Goal: Transaction & Acquisition: Purchase product/service

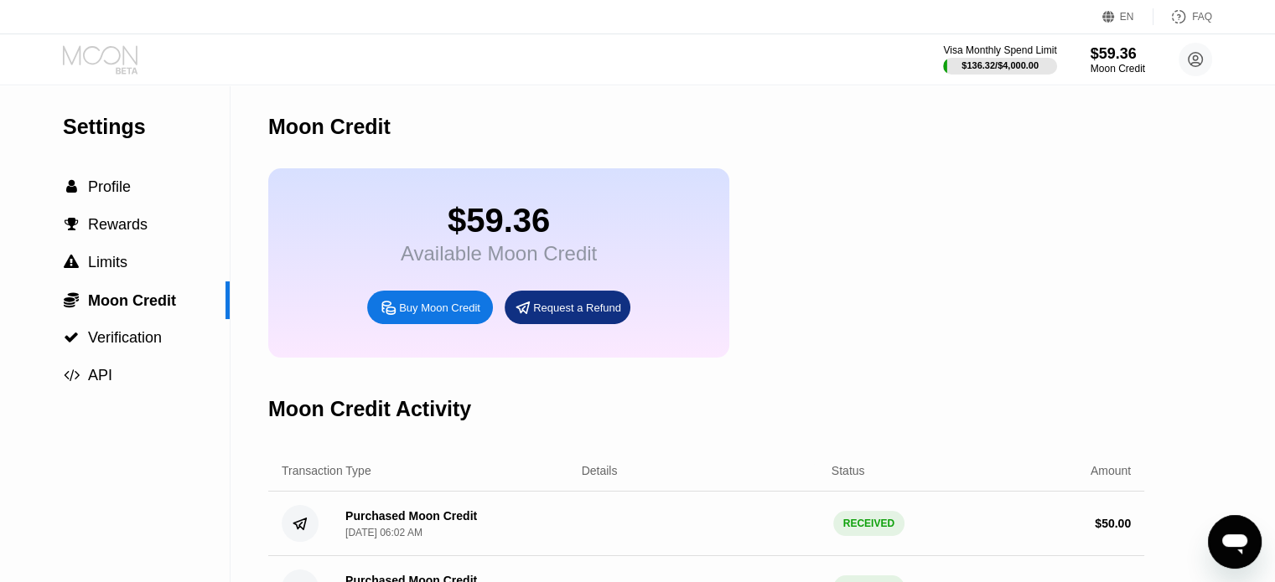
click at [107, 65] on icon at bounding box center [102, 59] width 78 height 29
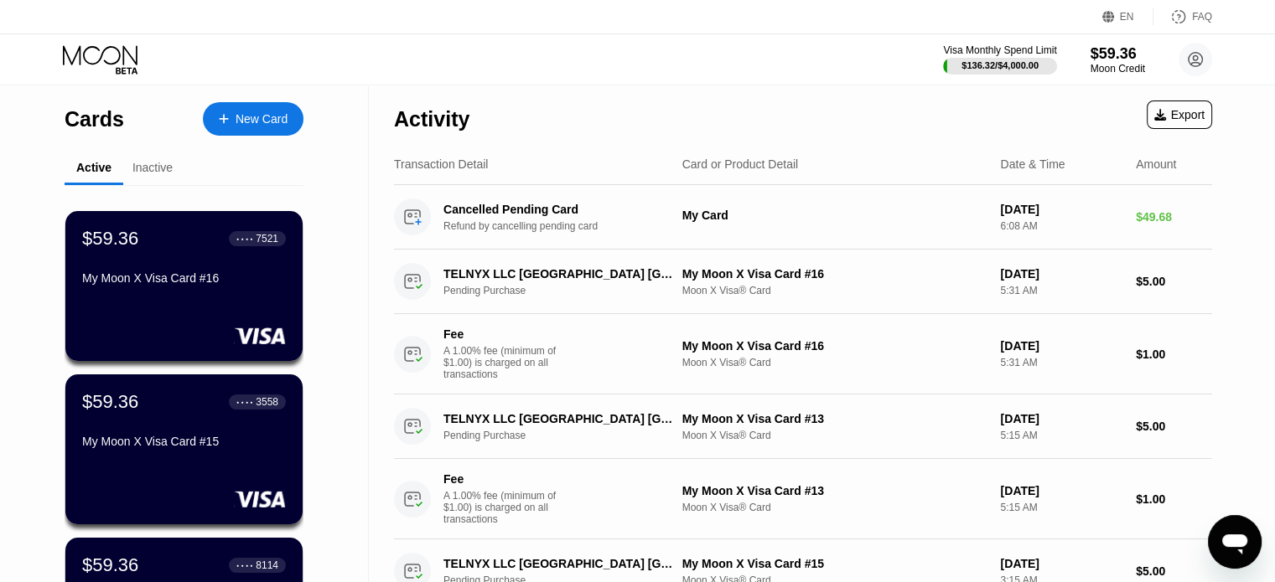
click at [272, 122] on div "New Card" at bounding box center [262, 119] width 52 height 14
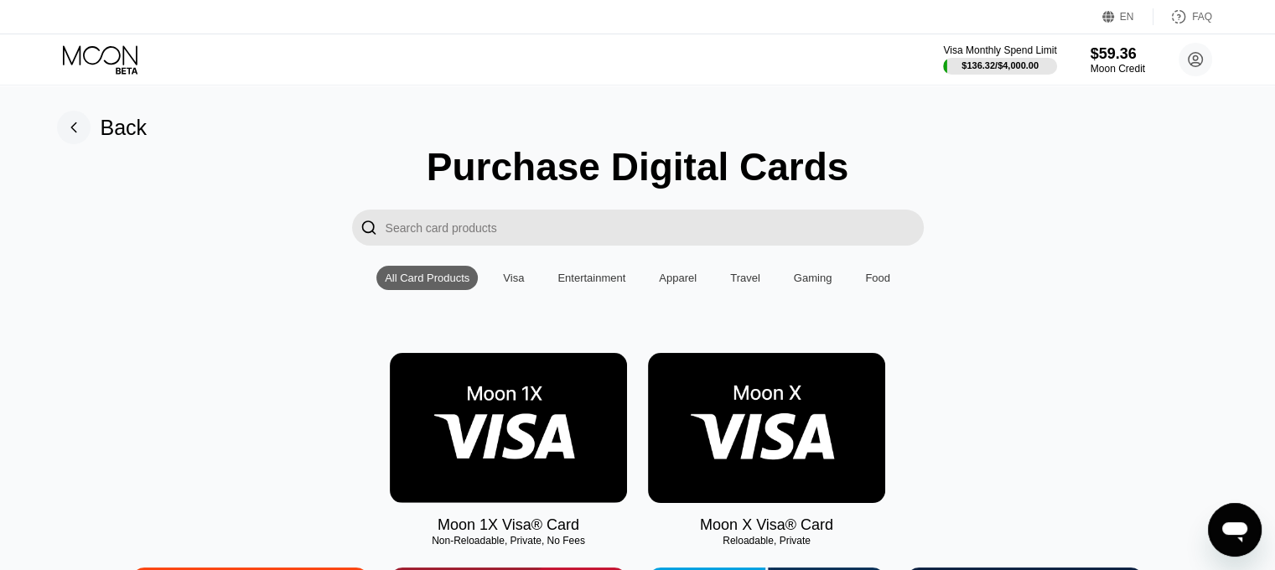
click at [714, 396] on img at bounding box center [766, 428] width 237 height 150
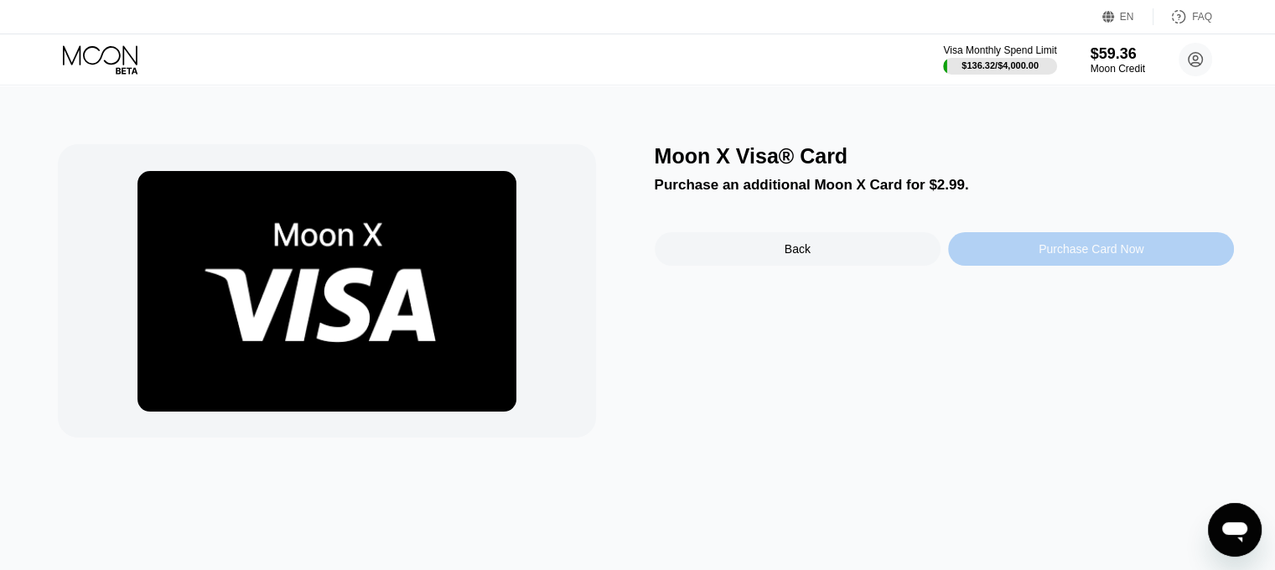
click at [1059, 254] on div "Purchase Card Now" at bounding box center [1090, 248] width 105 height 13
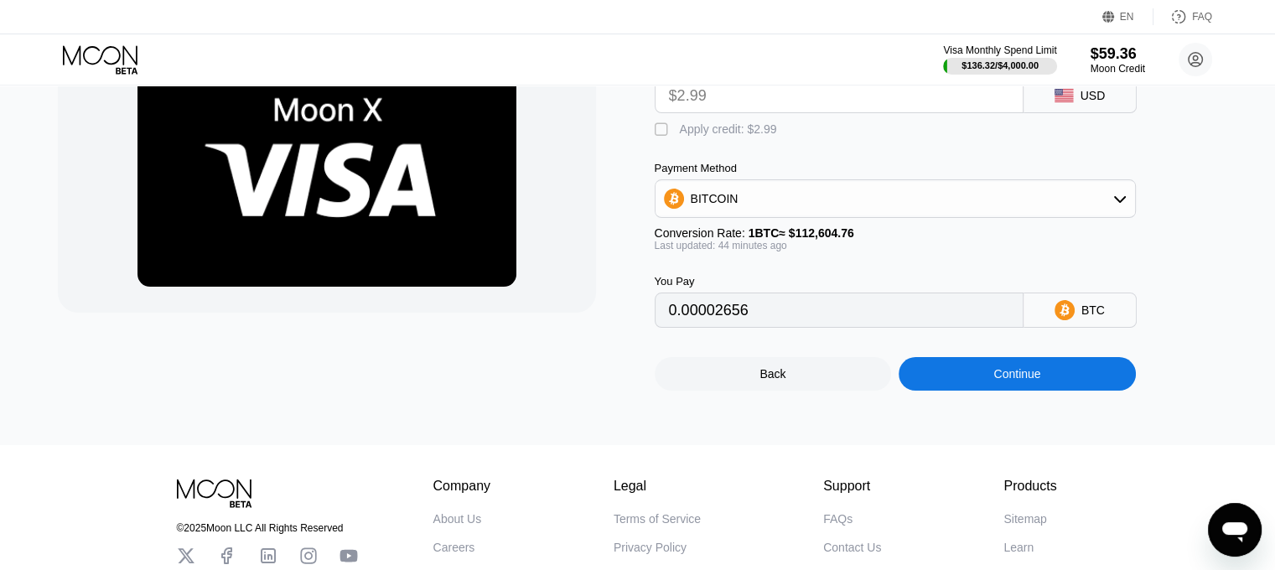
scroll to position [168, 0]
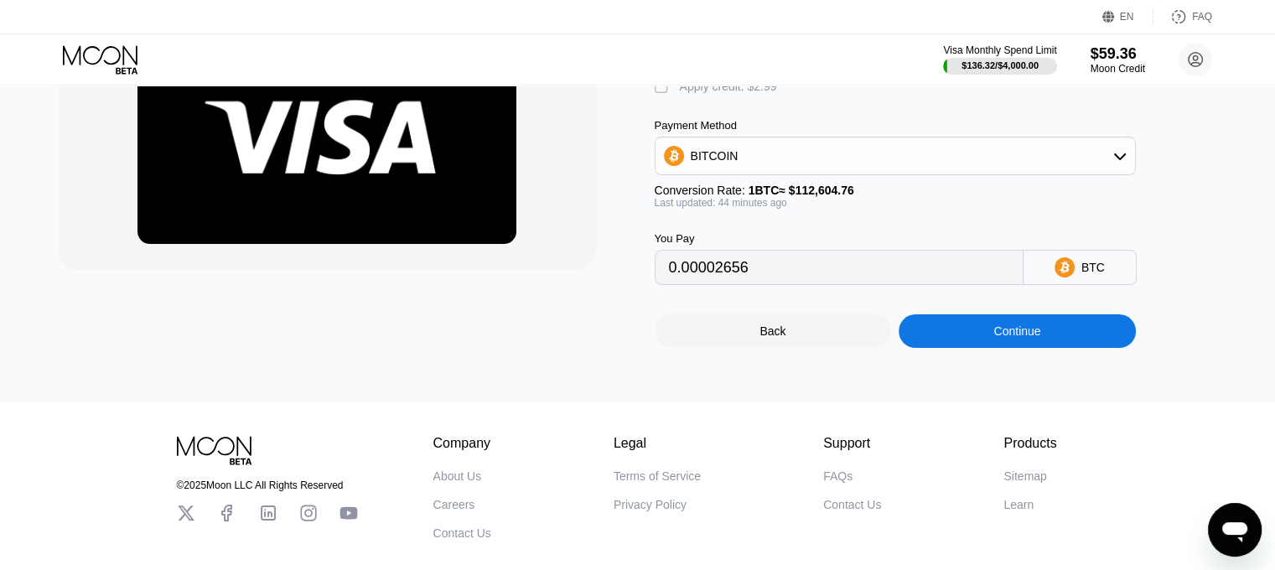
click at [665, 103] on div "Fee $2.99 USD  Apply credit: $2.99 Payment Method BITCOIN Conversion Rate: 1 B…" at bounding box center [923, 143] width 536 height 284
click at [664, 96] on div "" at bounding box center [663, 87] width 17 height 17
type input "0"
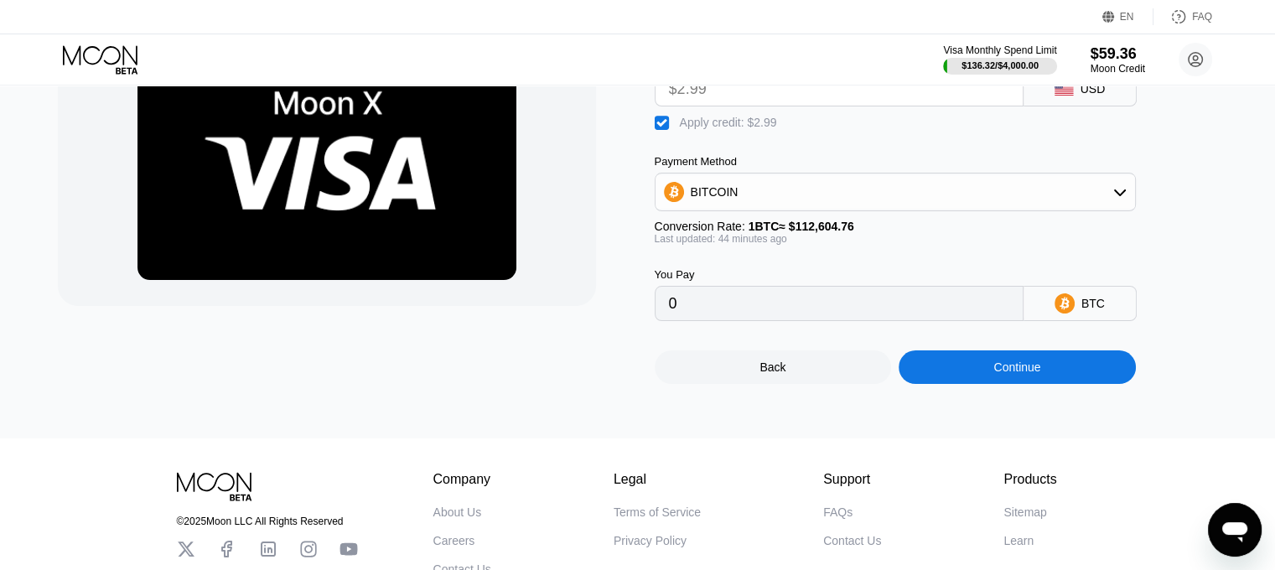
scroll to position [84, 0]
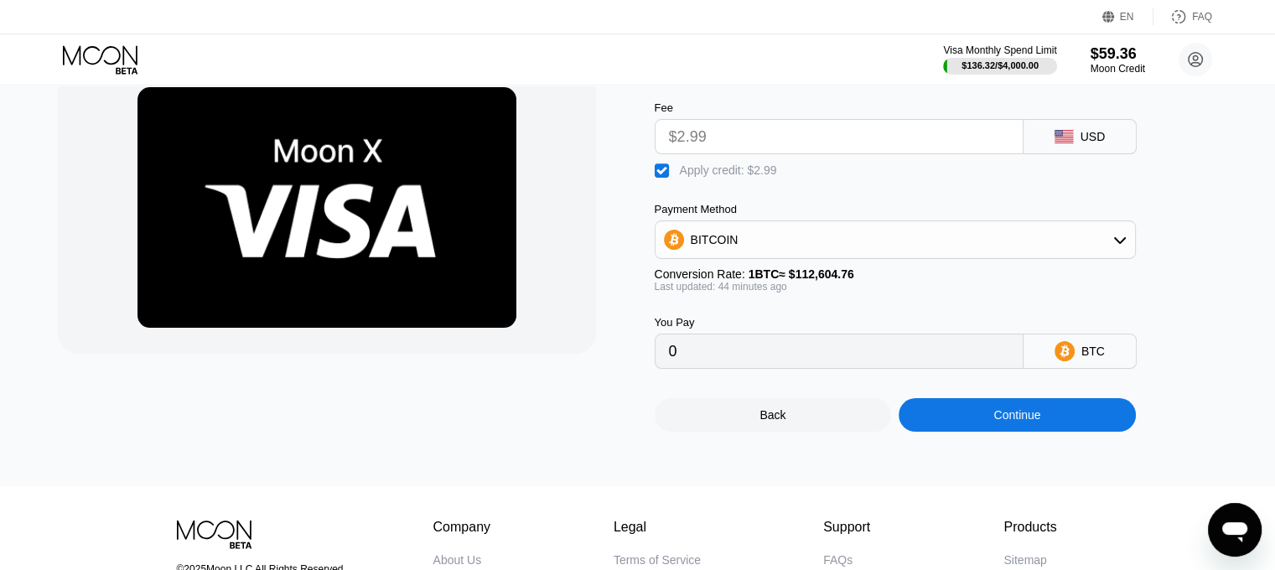
click at [994, 422] on div "Continue" at bounding box center [1016, 414] width 47 height 13
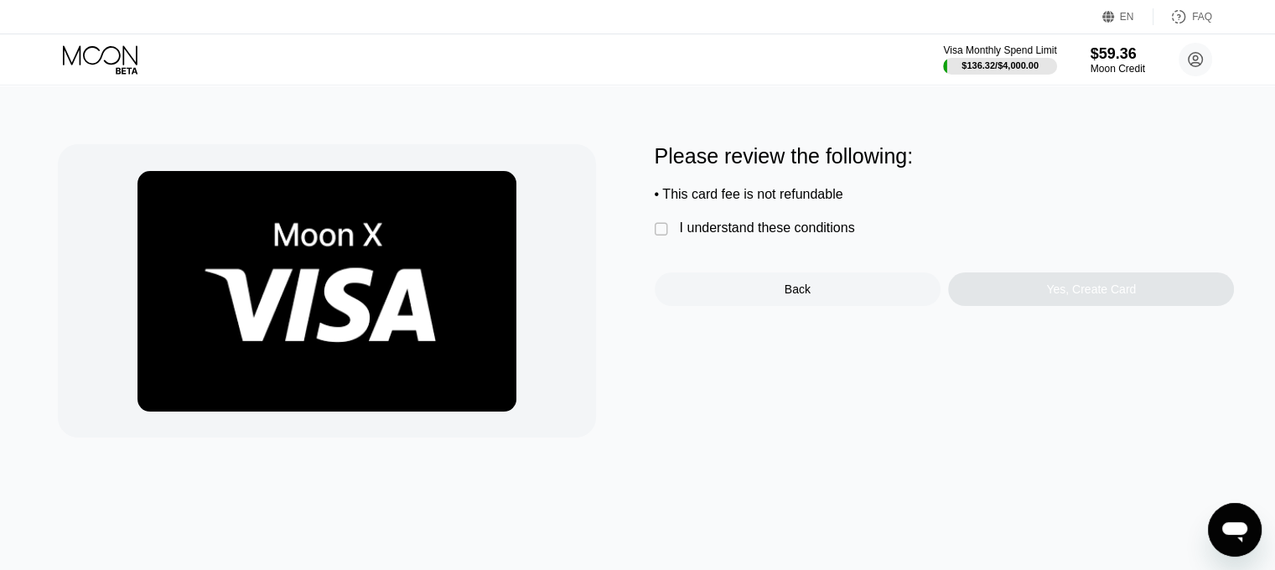
click at [696, 236] on div "I understand these conditions" at bounding box center [767, 227] width 175 height 15
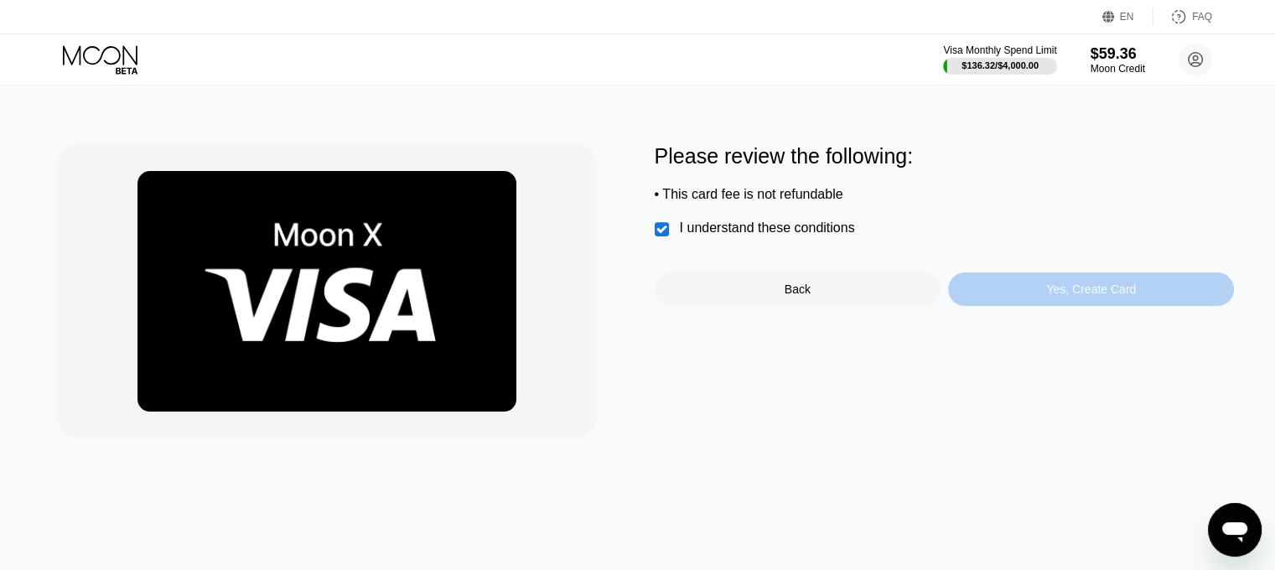
click at [1053, 306] on div "Yes, Create Card" at bounding box center [1091, 289] width 286 height 34
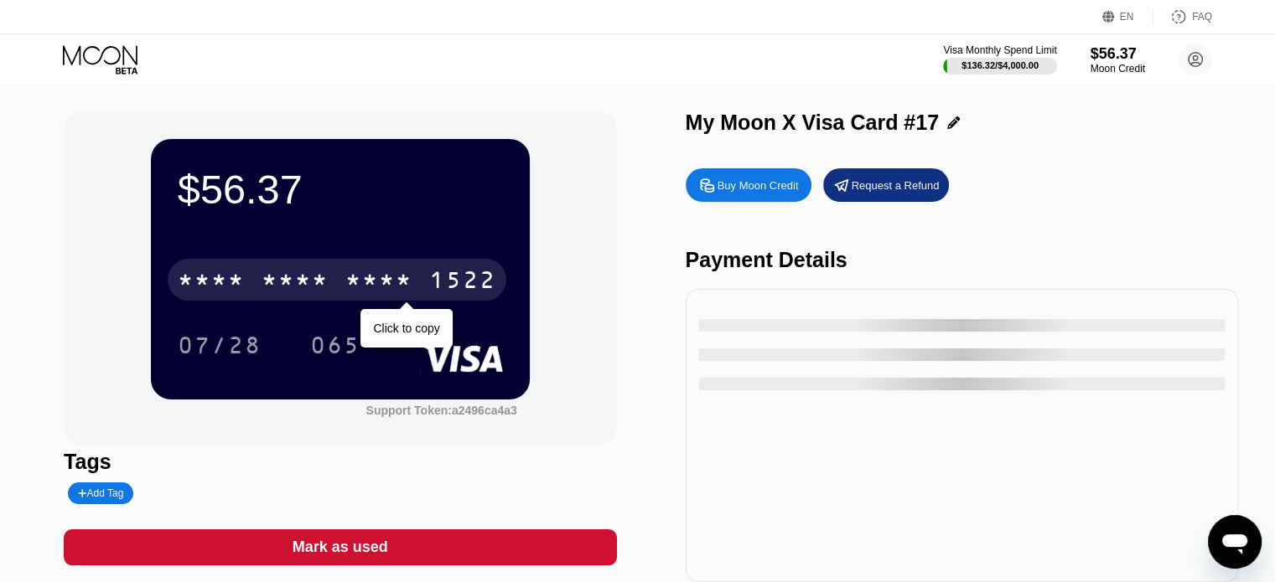
click at [322, 279] on div "* * * *" at bounding box center [294, 282] width 67 height 27
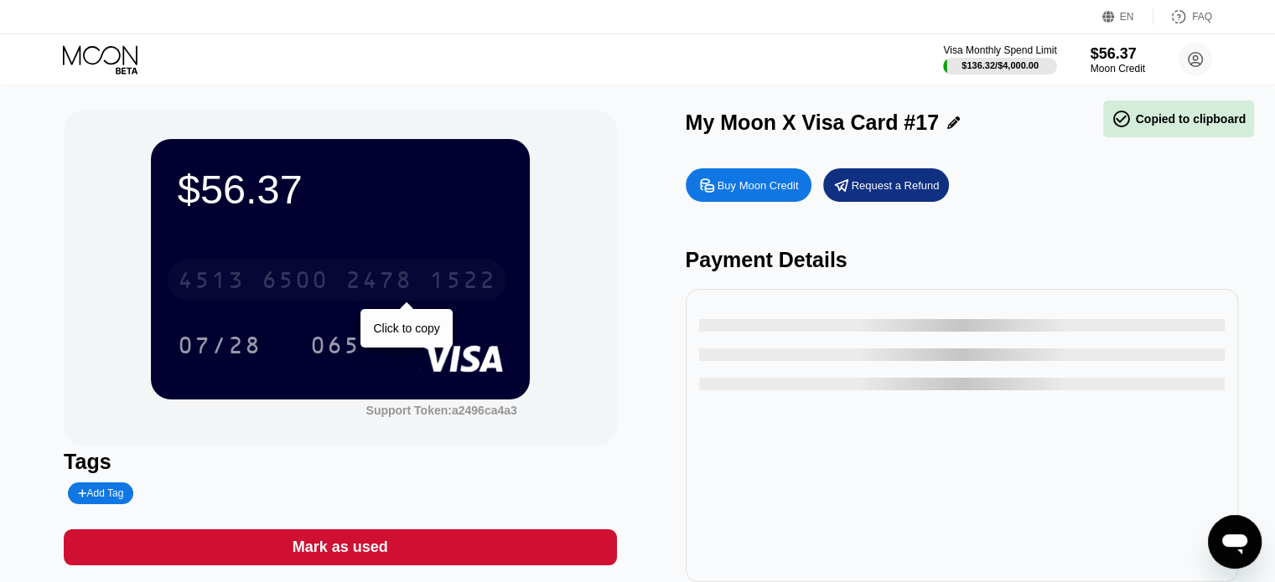
click at [322, 279] on div "6500" at bounding box center [294, 282] width 67 height 27
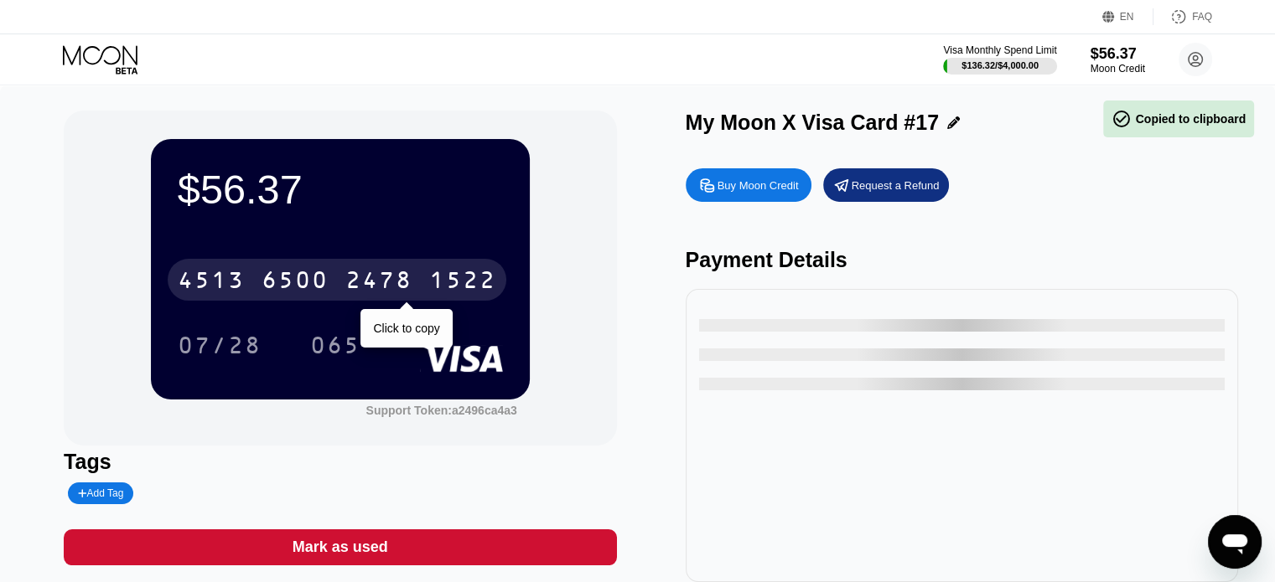
click at [322, 279] on div "6500" at bounding box center [294, 282] width 67 height 27
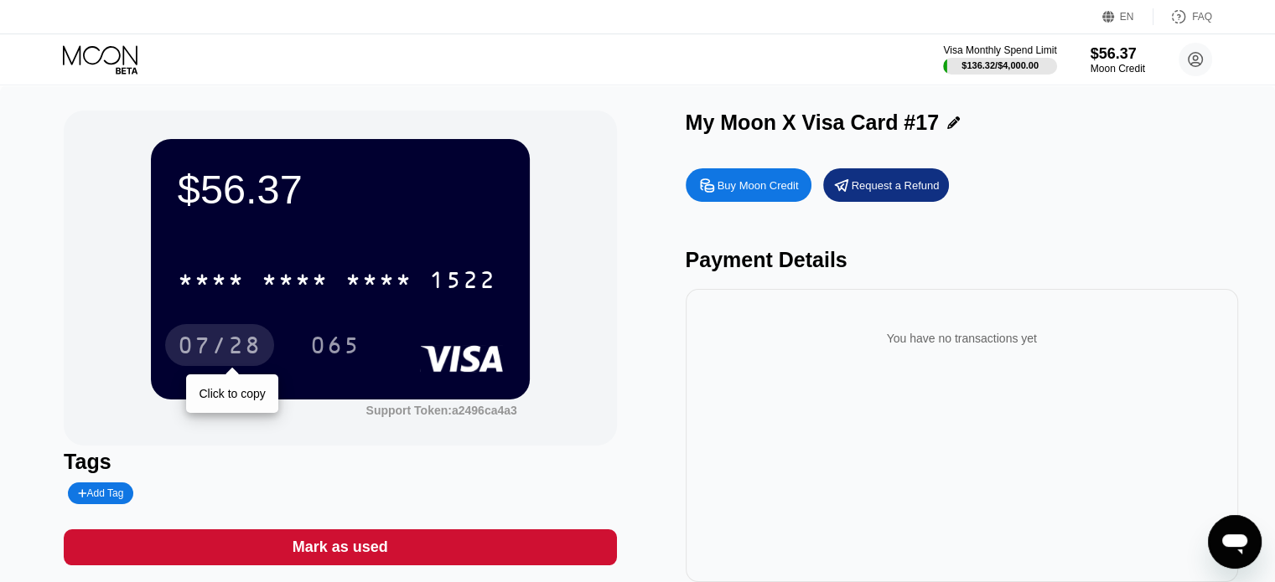
click at [233, 349] on div "07/28" at bounding box center [220, 347] width 84 height 27
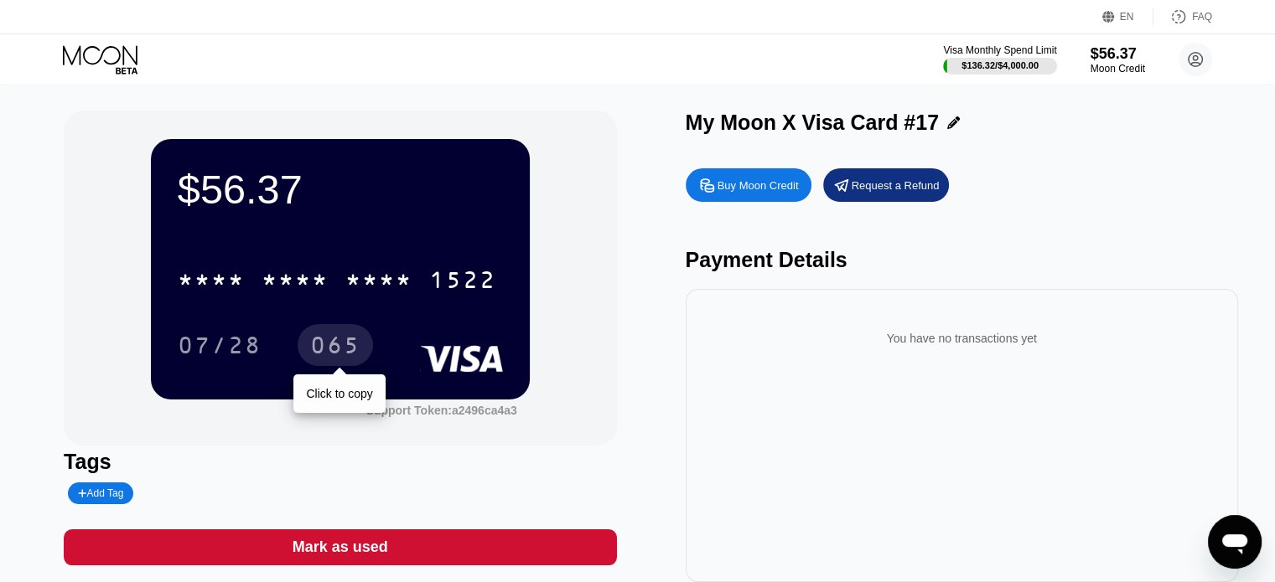
click at [338, 352] on div "065" at bounding box center [335, 347] width 50 height 27
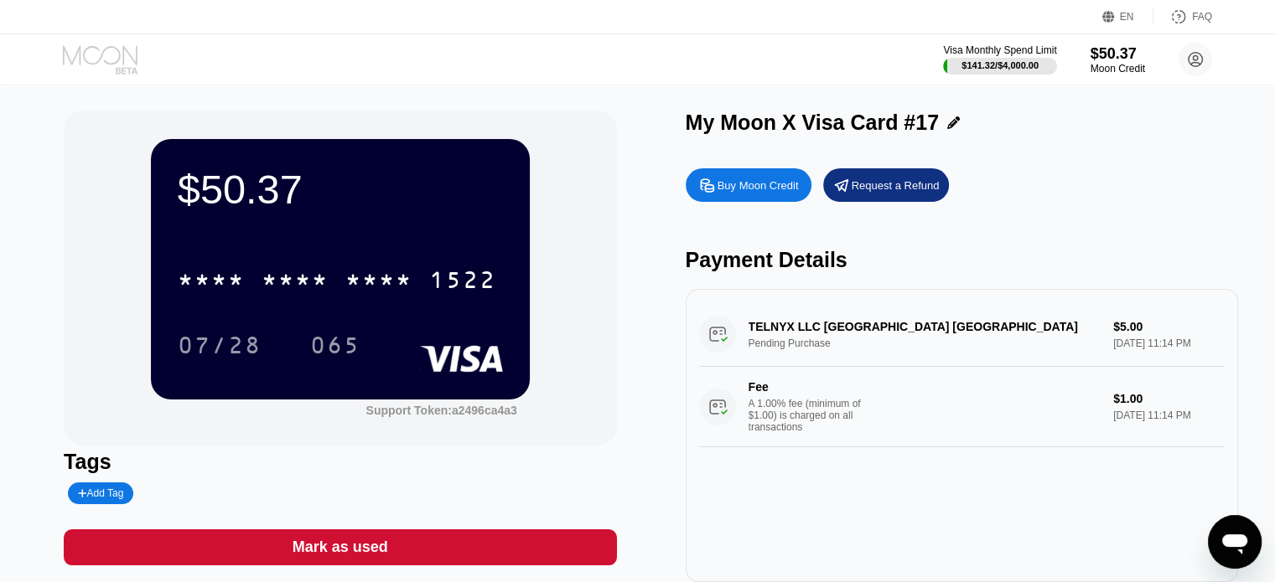
click at [93, 56] on icon at bounding box center [102, 59] width 78 height 29
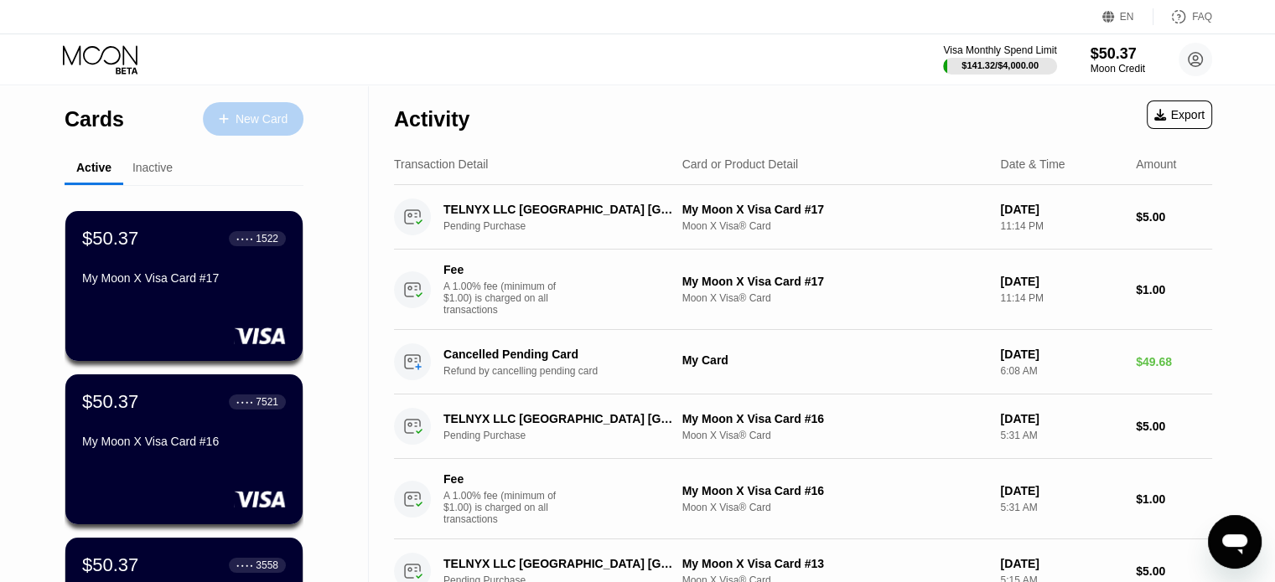
click at [229, 110] on div "New Card" at bounding box center [253, 119] width 101 height 34
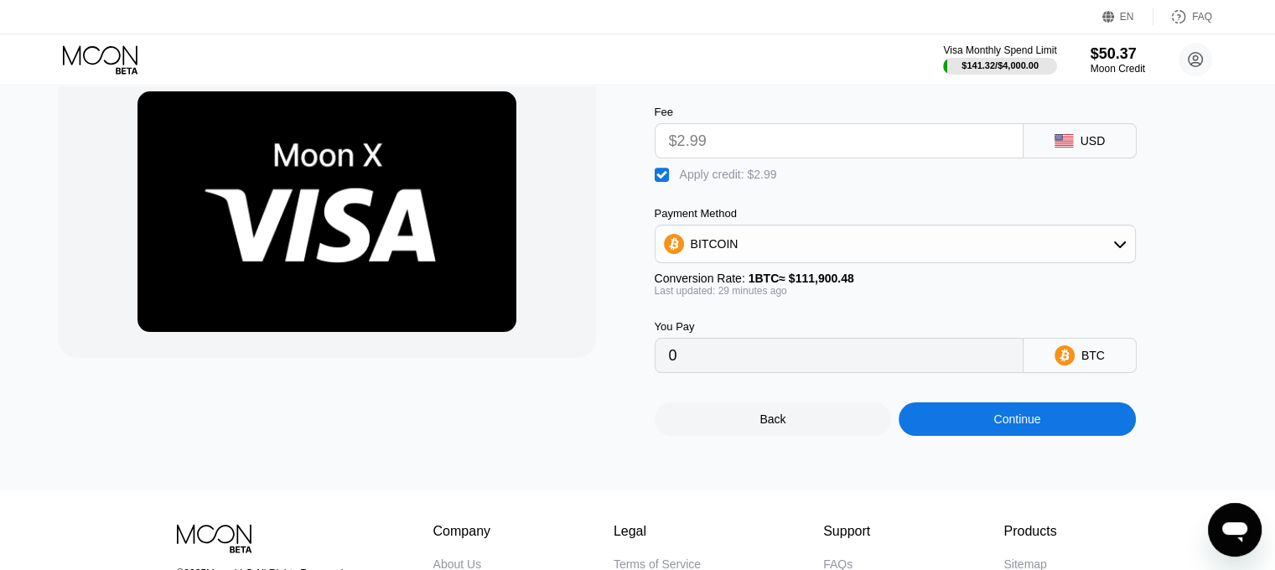
scroll to position [84, 0]
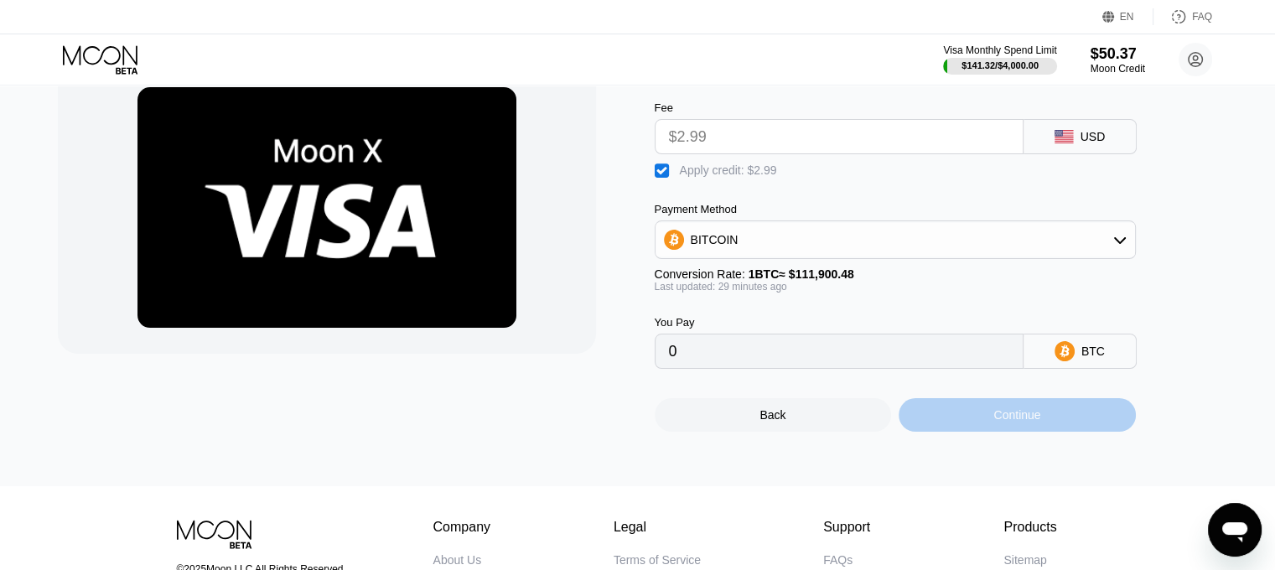
click at [1003, 422] on div "Continue" at bounding box center [1016, 414] width 47 height 13
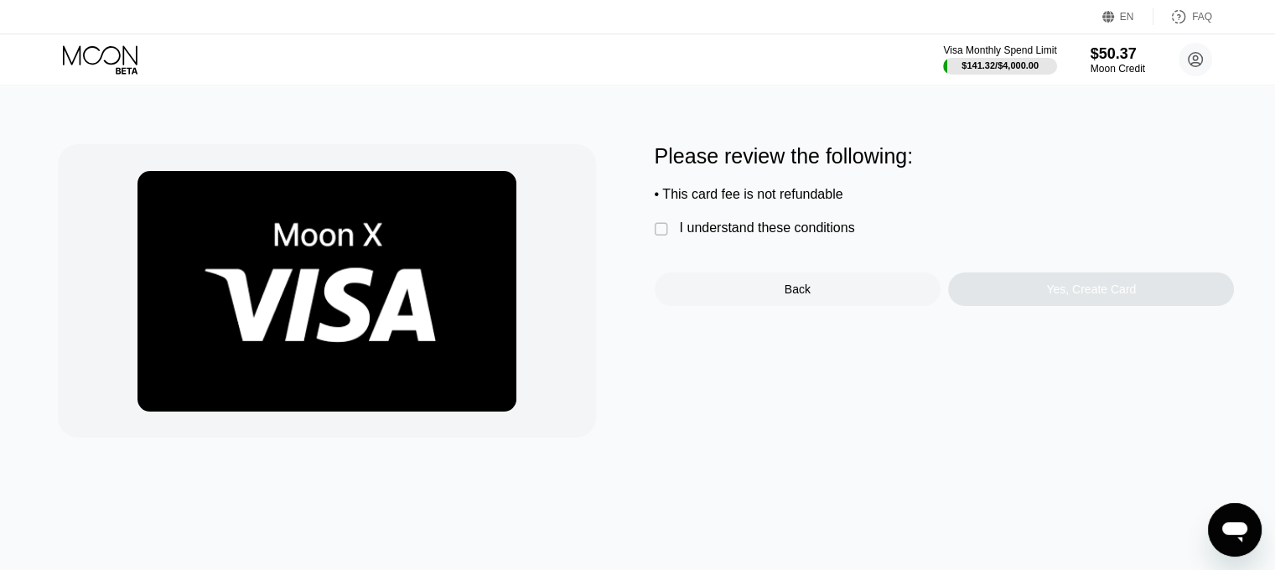
click at [665, 234] on div "" at bounding box center [663, 229] width 17 height 17
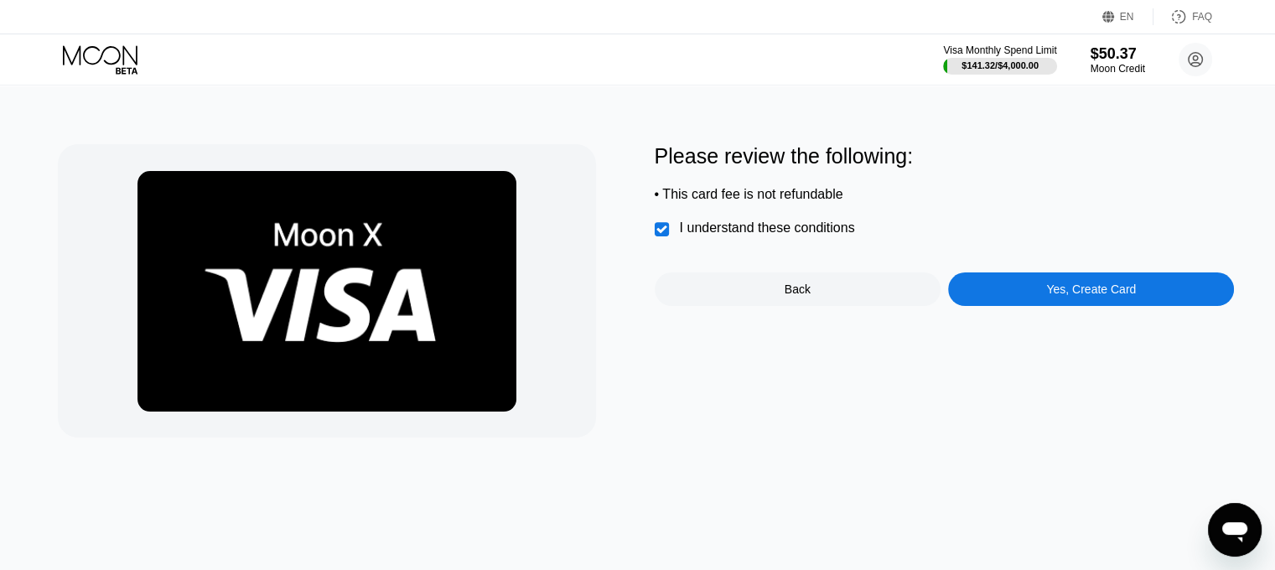
click at [1136, 301] on div "Yes, Create Card" at bounding box center [1091, 289] width 286 height 34
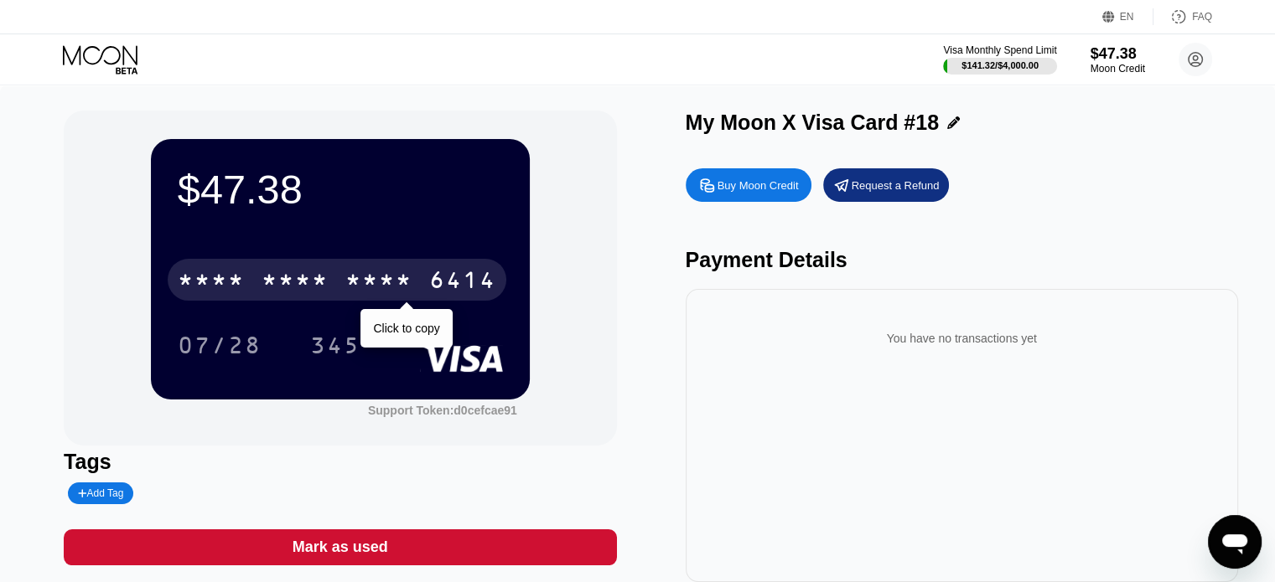
click at [375, 291] on div "* * * *" at bounding box center [378, 282] width 67 height 27
click at [375, 291] on div "2346" at bounding box center [378, 282] width 67 height 27
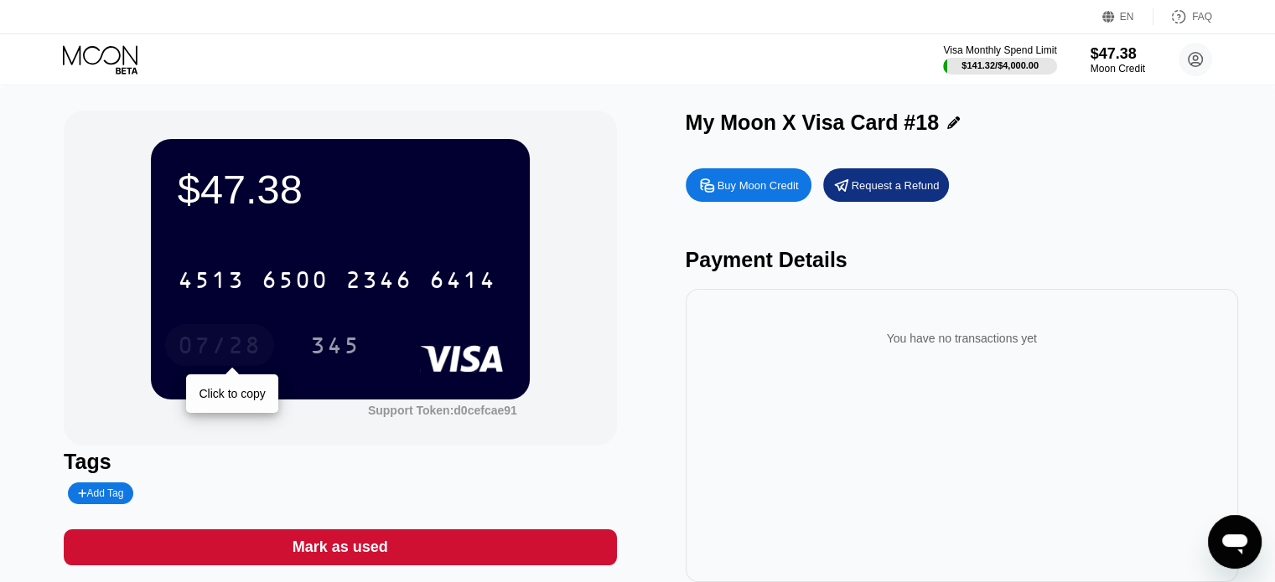
click at [212, 346] on div "07/28" at bounding box center [220, 347] width 84 height 27
drag, startPoint x: 212, startPoint y: 346, endPoint x: 252, endPoint y: 375, distance: 49.3
click at [213, 346] on div "07/28" at bounding box center [220, 347] width 84 height 27
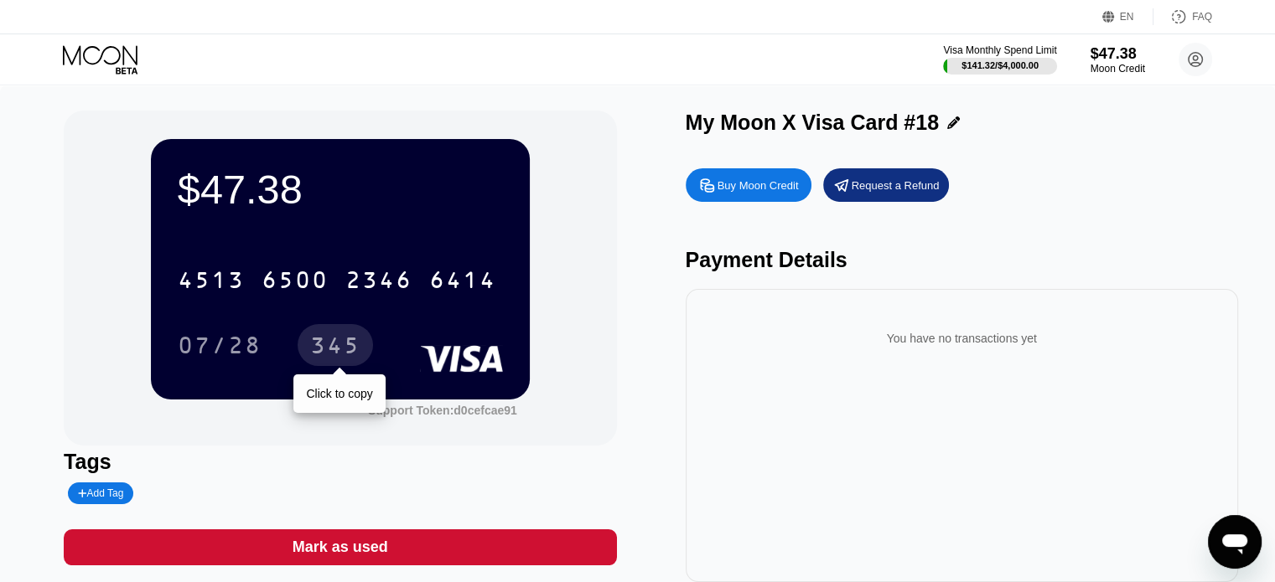
click at [345, 352] on div "345" at bounding box center [335, 347] width 50 height 27
drag, startPoint x: 345, startPoint y: 352, endPoint x: 826, endPoint y: 104, distance: 541.3
click at [360, 348] on div "345" at bounding box center [335, 347] width 50 height 27
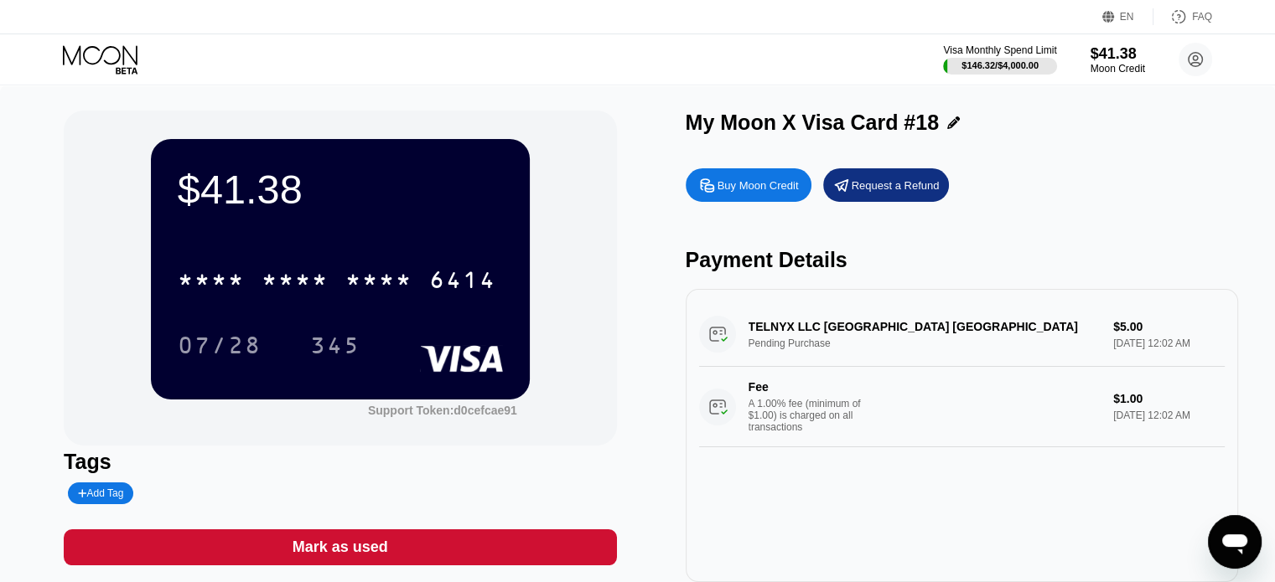
click at [102, 59] on icon at bounding box center [102, 59] width 78 height 29
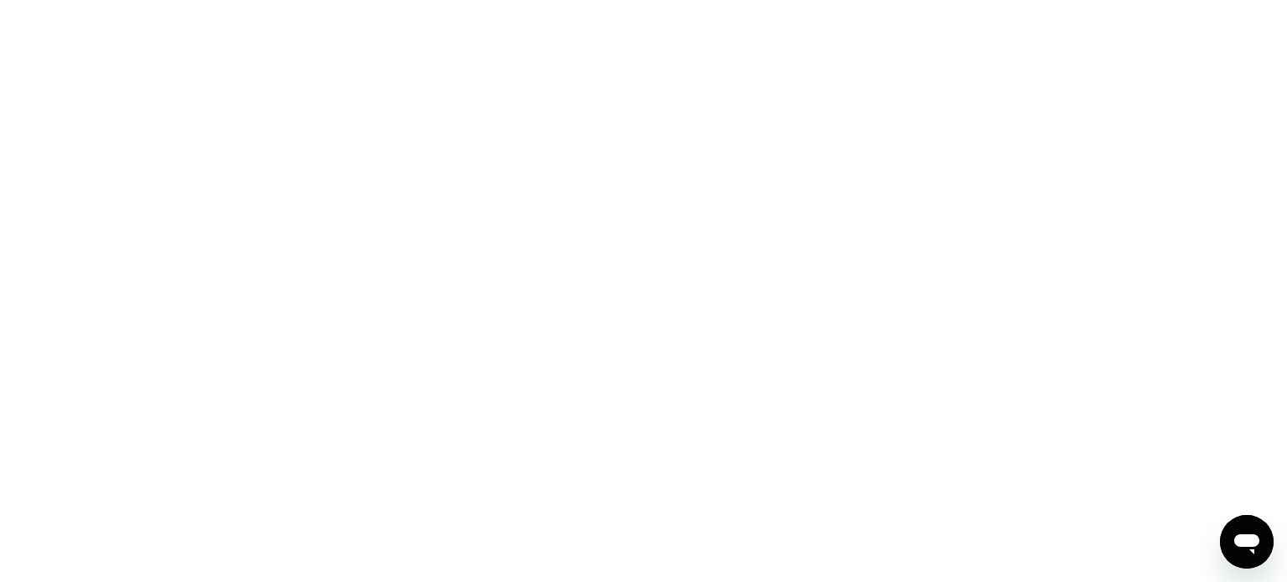
click at [907, 306] on div at bounding box center [643, 291] width 1287 height 582
